Goal: Check status: Check status

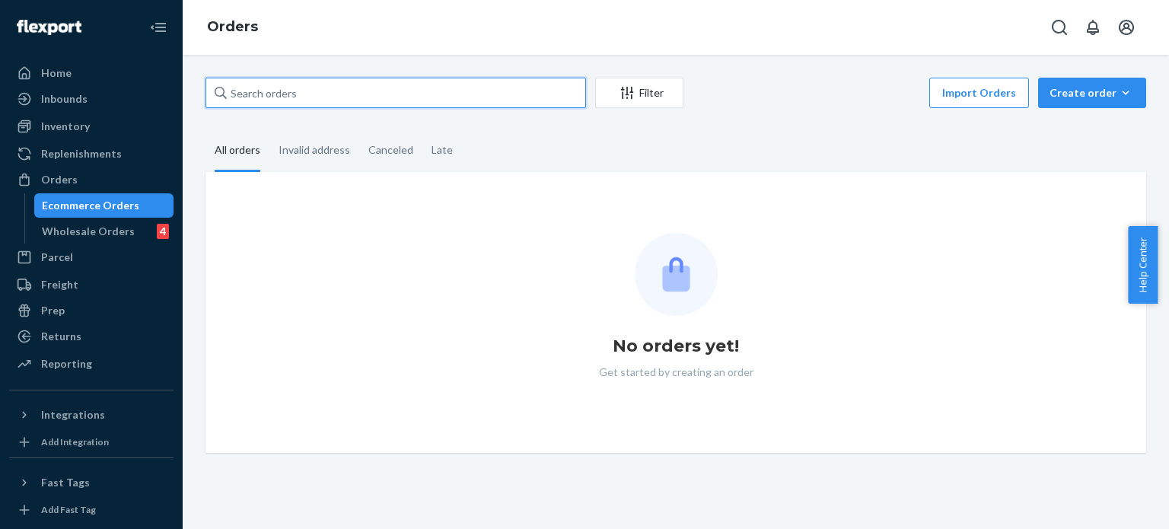
click at [357, 94] on input "text" at bounding box center [396, 93] width 381 height 30
paste input "PW120621239"
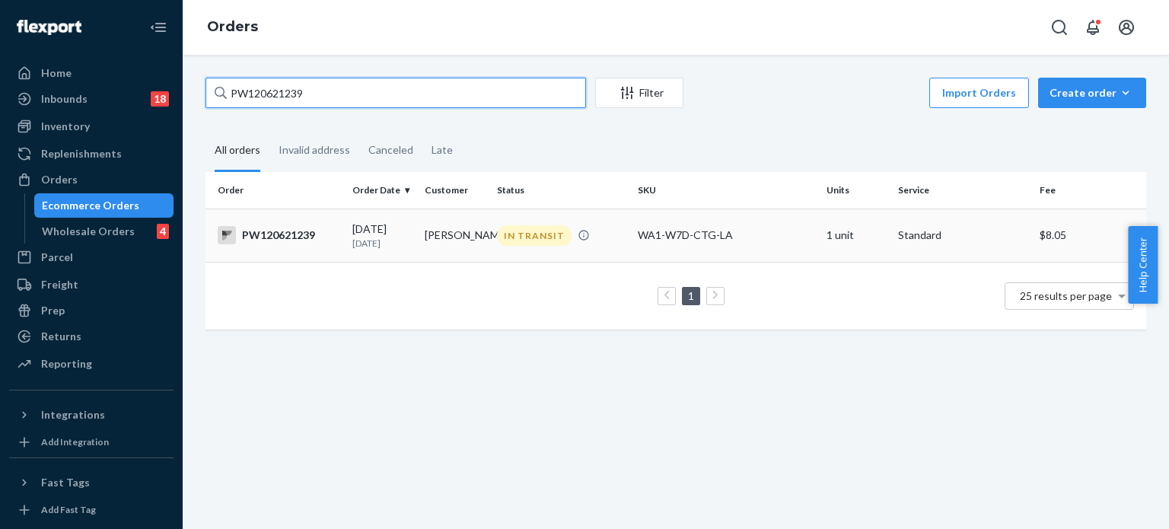
type input "PW120621239"
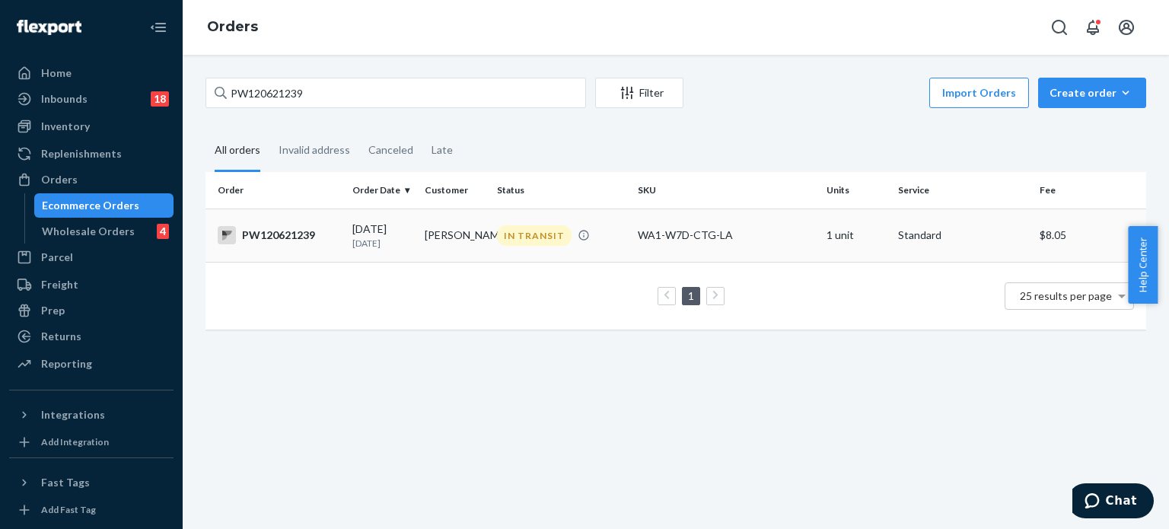
click at [603, 218] on td "IN TRANSIT" at bounding box center [561, 235] width 141 height 53
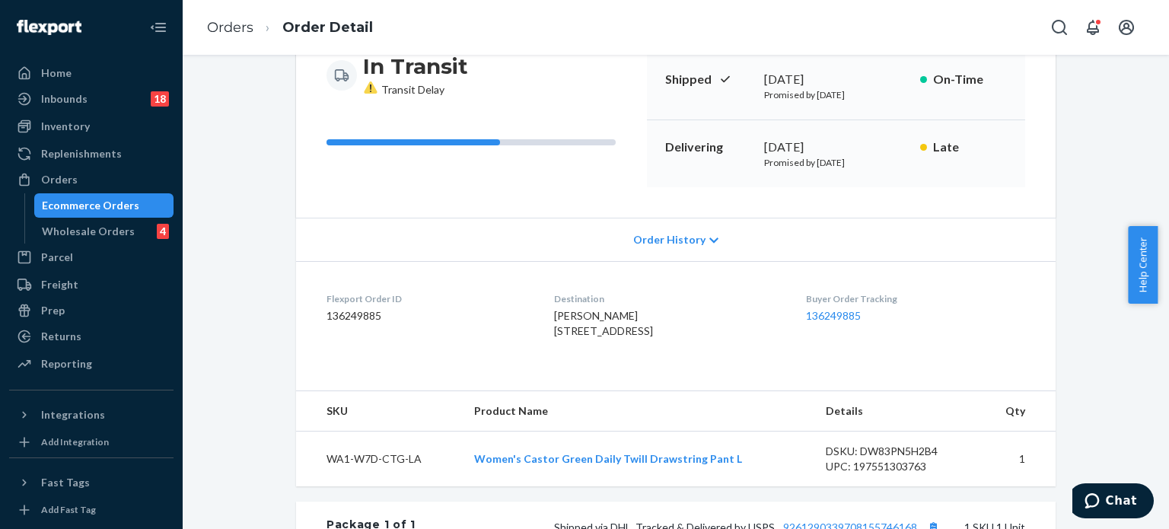
drag, startPoint x: 776, startPoint y: 352, endPoint x: 774, endPoint y: 314, distance: 37.4
click at [774, 314] on div "[PERSON_NAME] [STREET_ADDRESS]" at bounding box center [667, 323] width 227 height 30
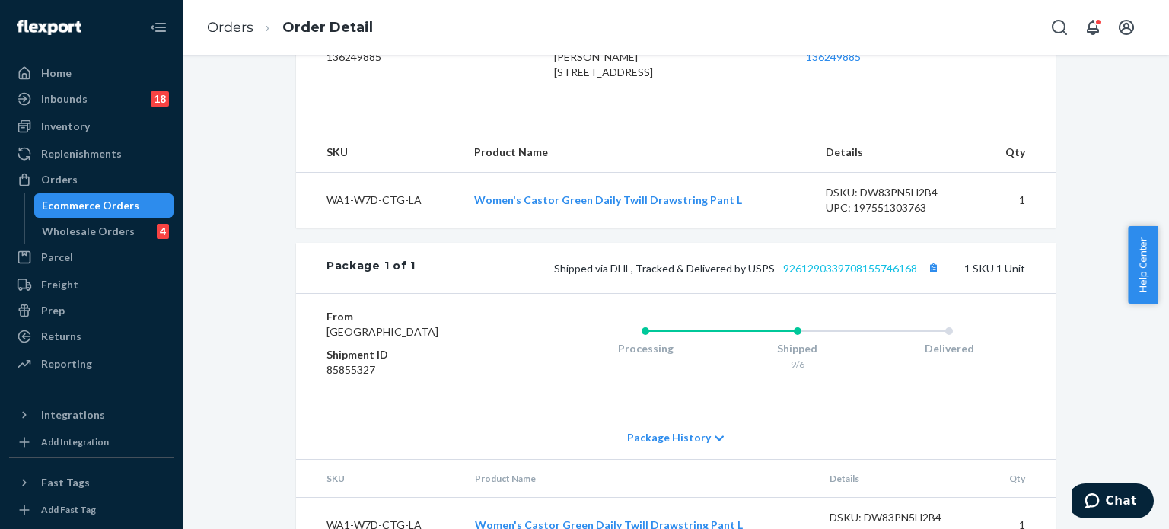
scroll to position [423, 0]
click at [814, 275] on link "9261290339708155746168" at bounding box center [850, 268] width 134 height 13
click at [657, 116] on dl "Flexport Order ID 136249885 Destination [PERSON_NAME] [STREET_ADDRESS] US Buyer…" at bounding box center [676, 59] width 760 height 114
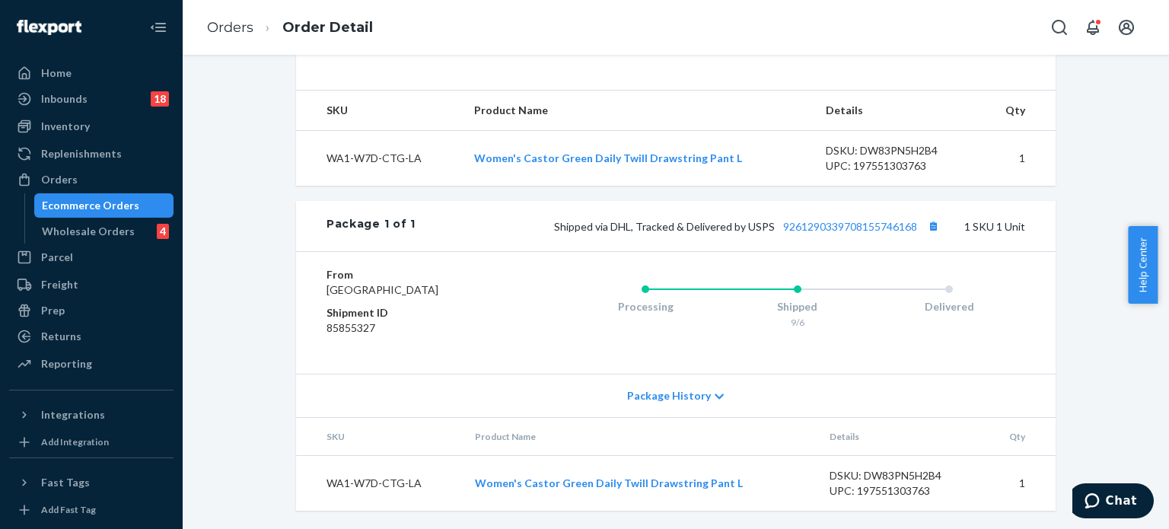
scroll to position [0, 0]
